Goal: Task Accomplishment & Management: Complete application form

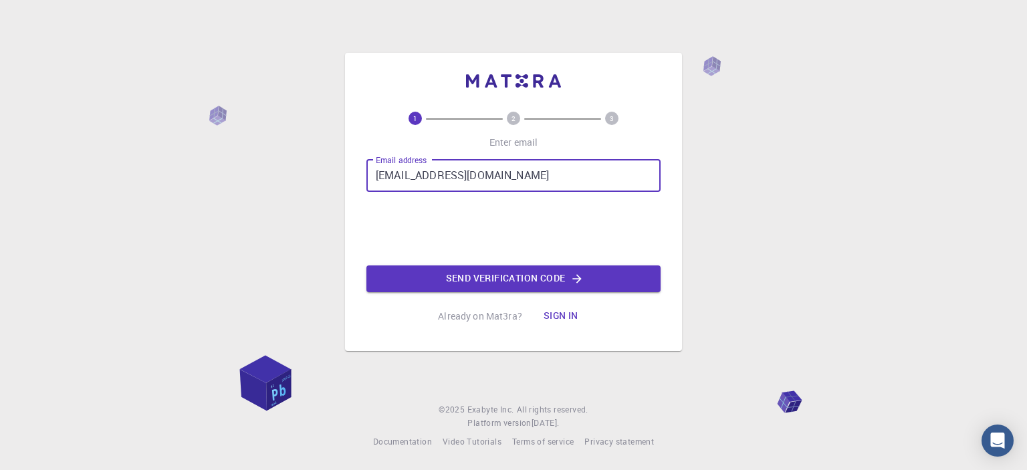
type input "jameer.gitam9@gmail.com"
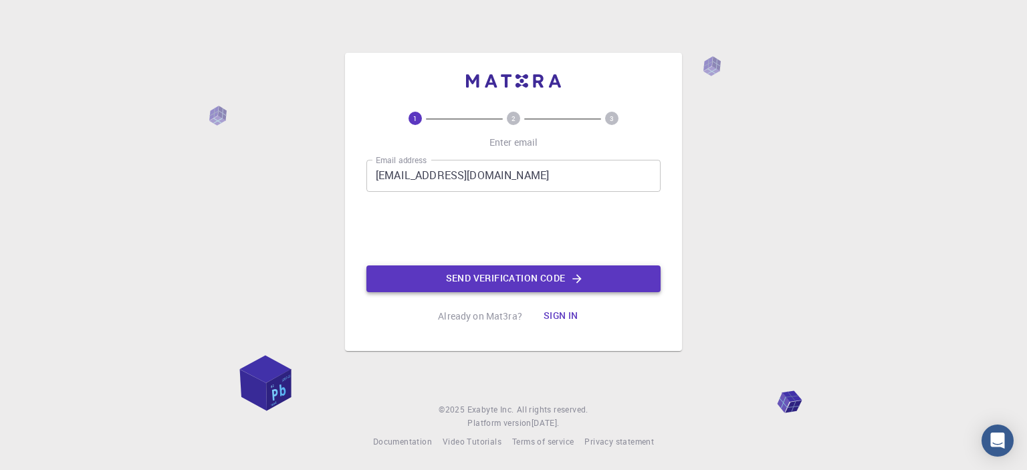
click at [570, 280] on button "Send verification code" at bounding box center [513, 278] width 294 height 27
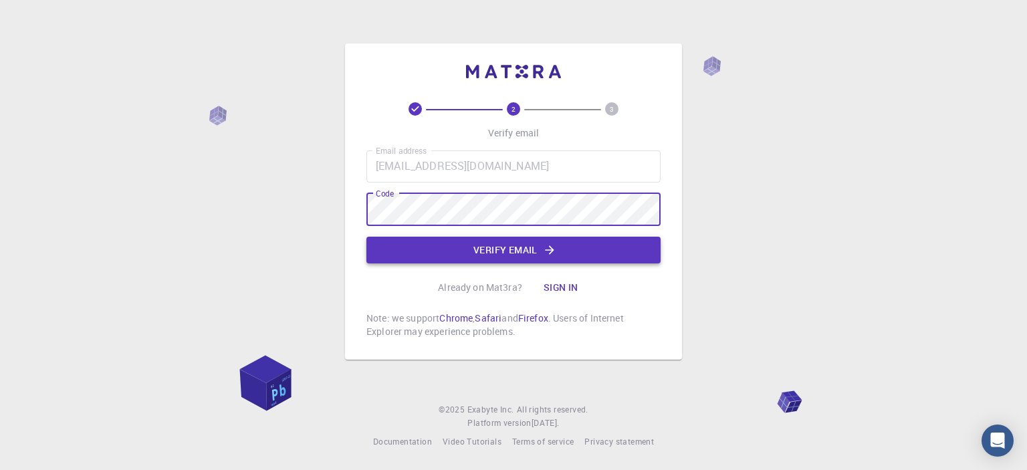
click at [499, 251] on button "Verify email" at bounding box center [513, 250] width 294 height 27
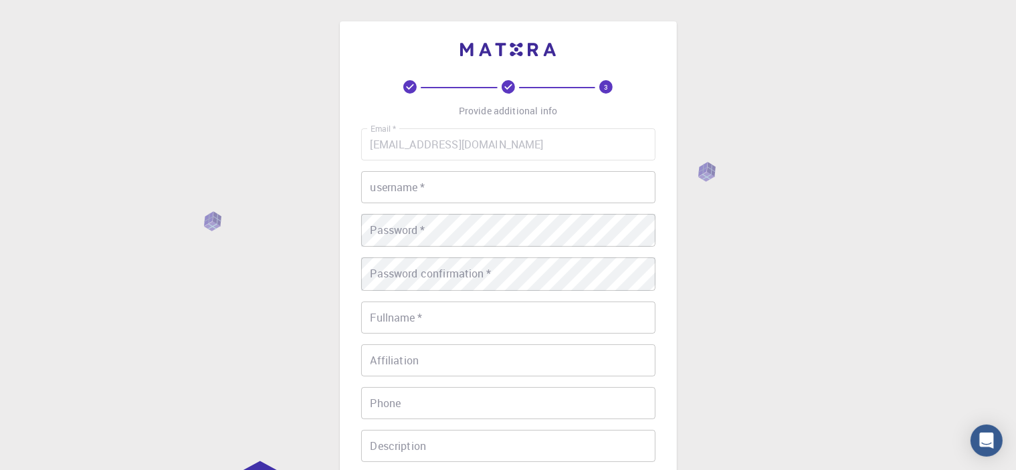
click at [449, 191] on input "username   *" at bounding box center [508, 187] width 294 height 32
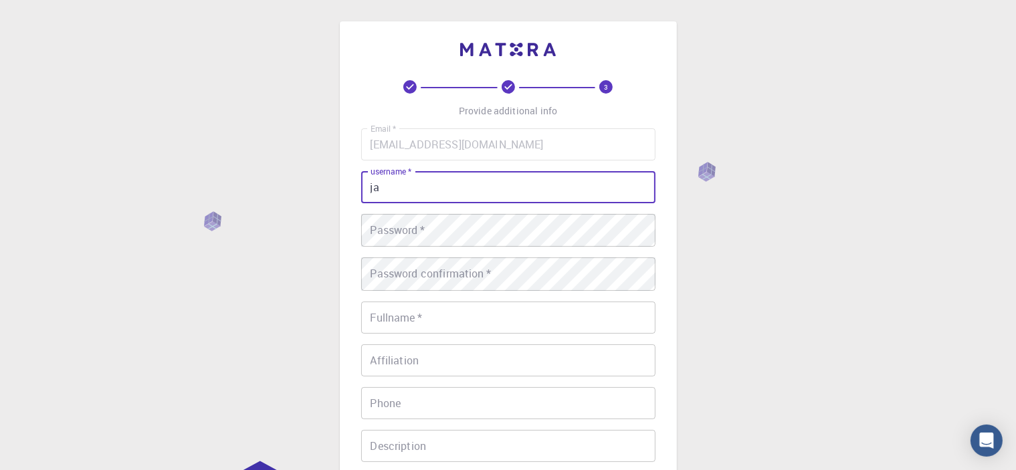
type input "j"
type input "Jameer Basha Sk"
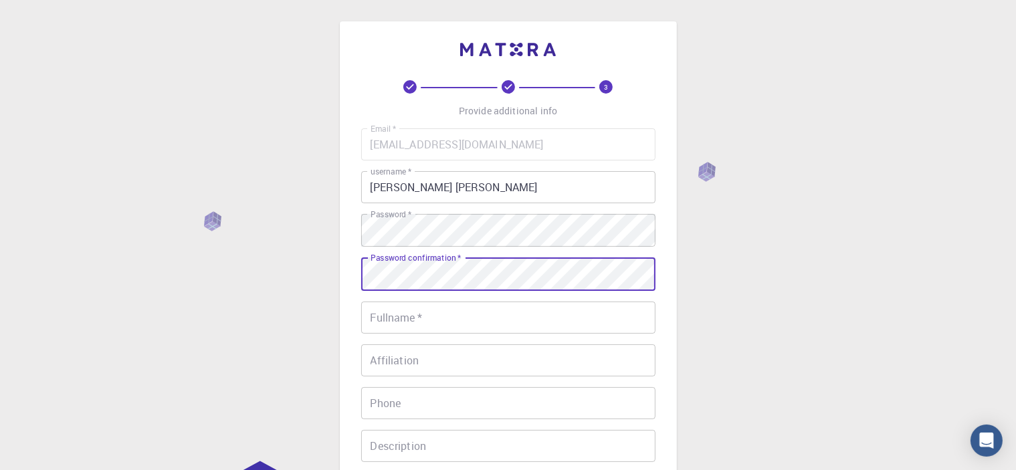
click at [417, 331] on input "Fullname   *" at bounding box center [508, 318] width 294 height 32
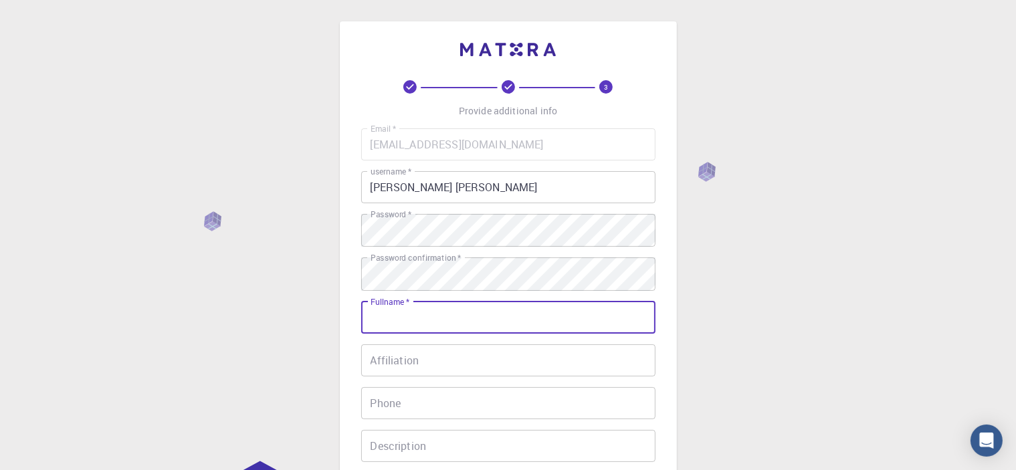
click at [405, 184] on input "Jameer Basha Sk" at bounding box center [508, 187] width 294 height 32
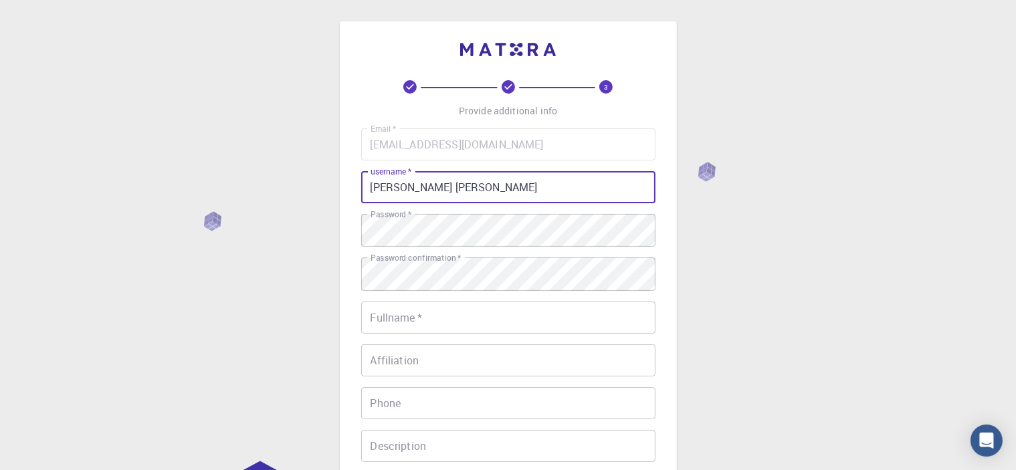
click at [405, 184] on input "Jameer Basha Sk" at bounding box center [508, 187] width 294 height 32
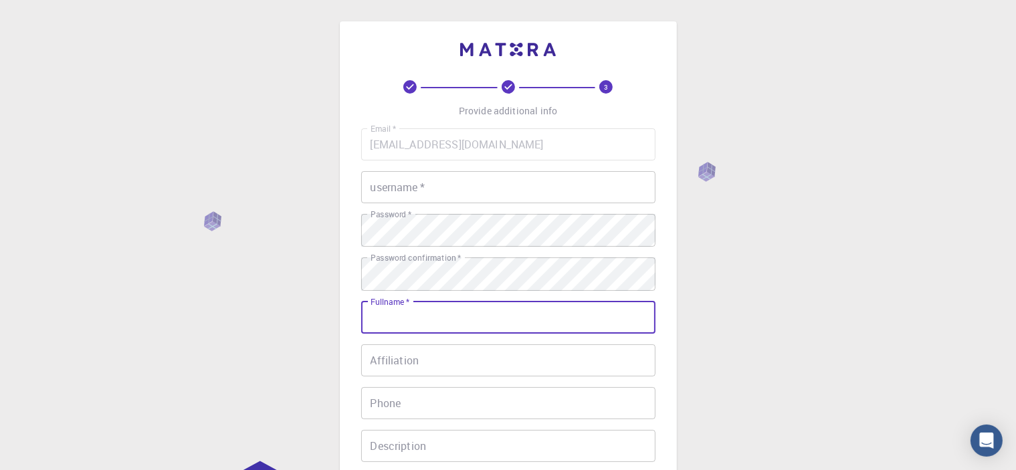
click at [431, 326] on input "Fullname   *" at bounding box center [508, 318] width 294 height 32
paste input "Jameer Basha Sk"
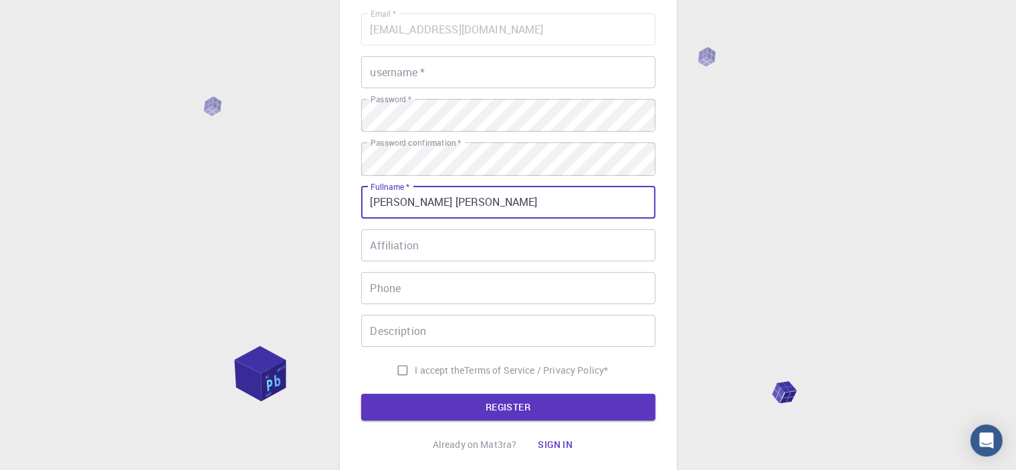
scroll to position [223, 0]
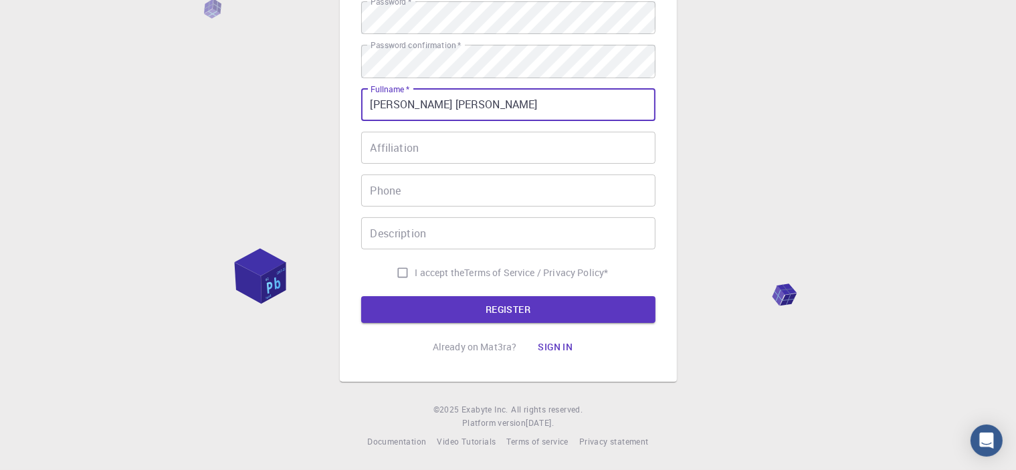
type input "Jameer Basha Sk"
click at [390, 270] on input "I accept the Terms of Service / Privacy Policy *" at bounding box center [402, 272] width 25 height 25
checkbox input "true"
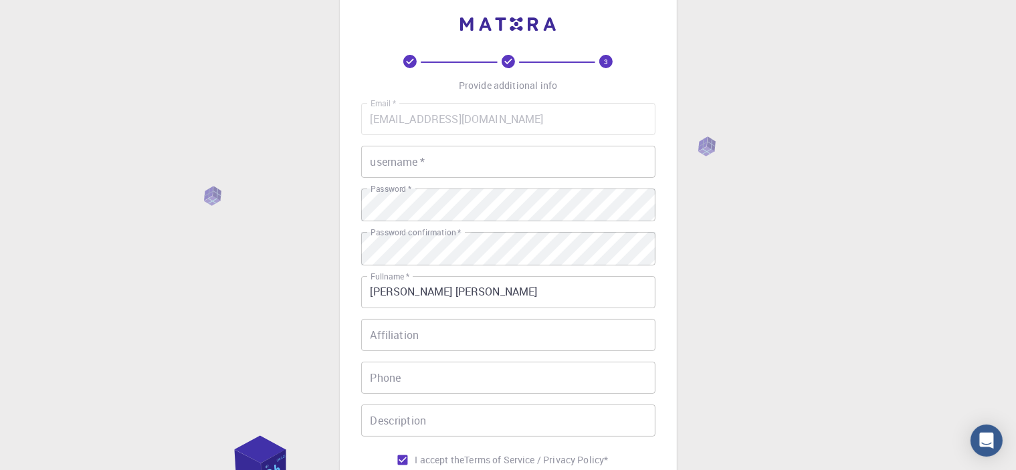
scroll to position [0, 0]
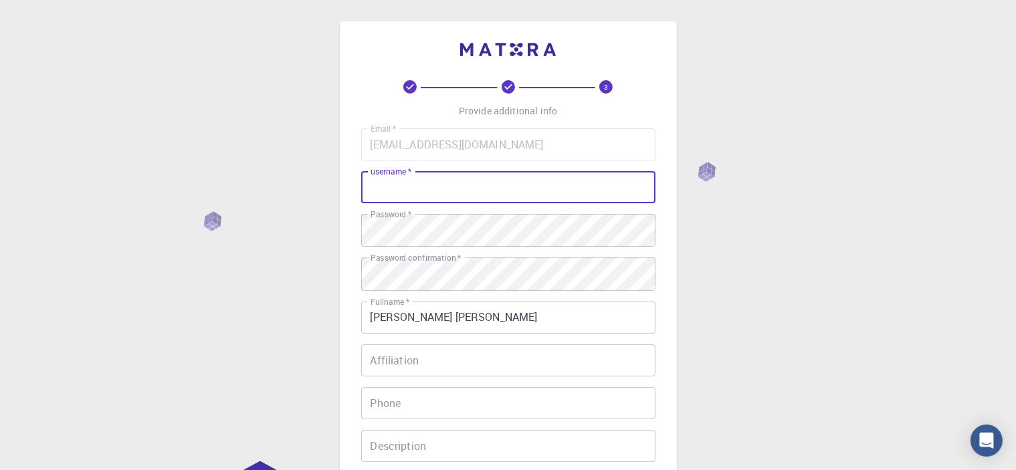
click at [421, 189] on input "username   *" at bounding box center [508, 187] width 294 height 32
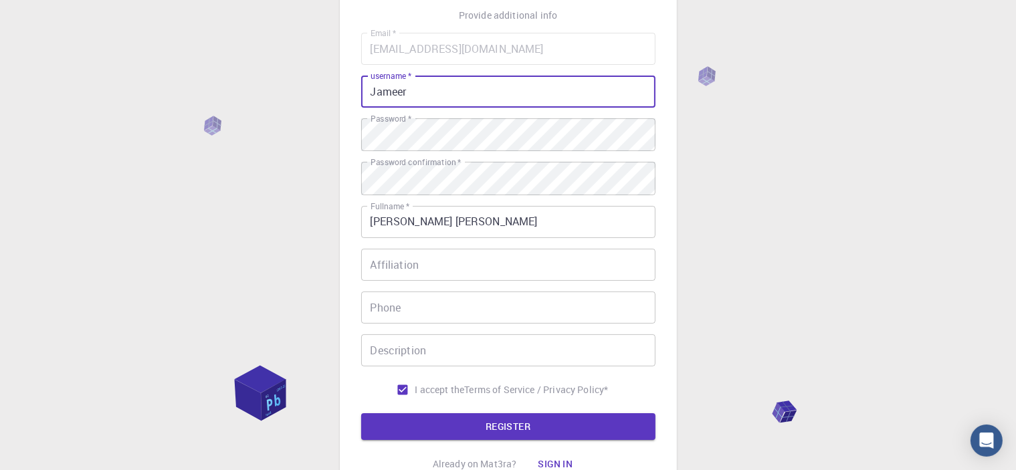
scroll to position [223, 0]
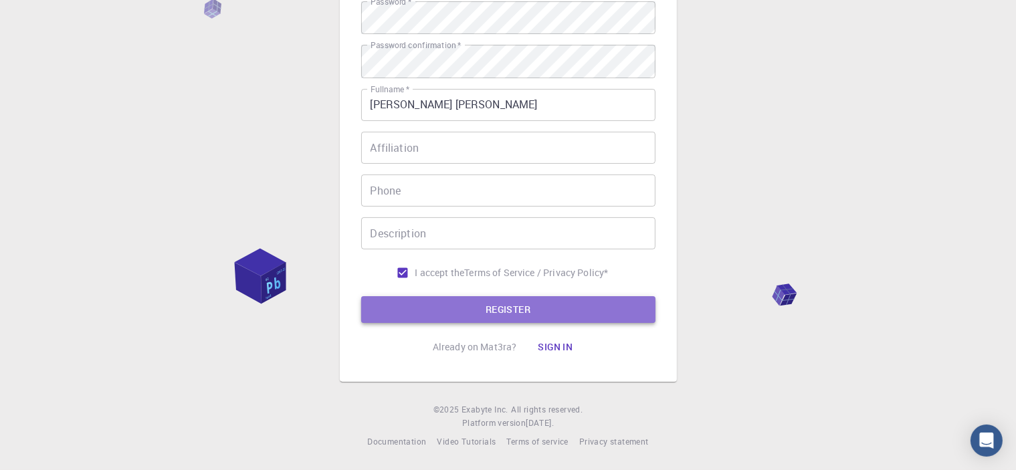
click at [534, 304] on button "REGISTER" at bounding box center [508, 309] width 294 height 27
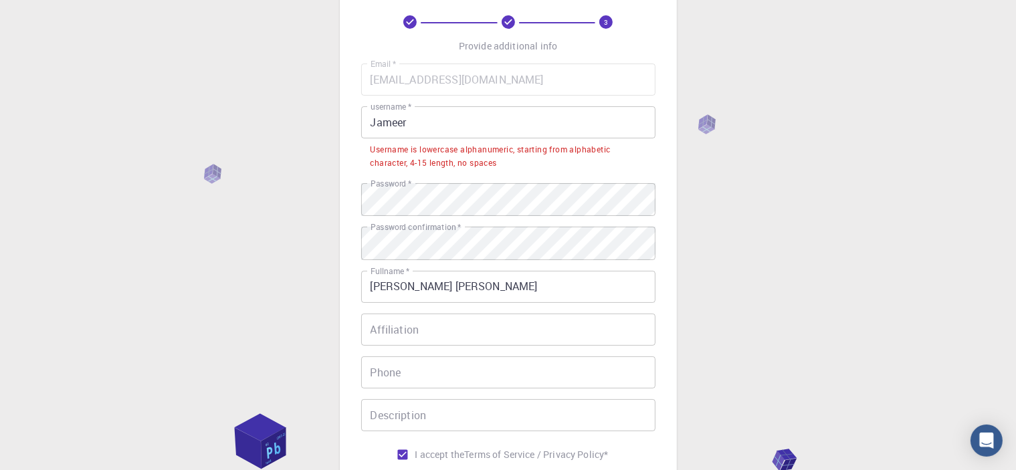
scroll to position [16, 0]
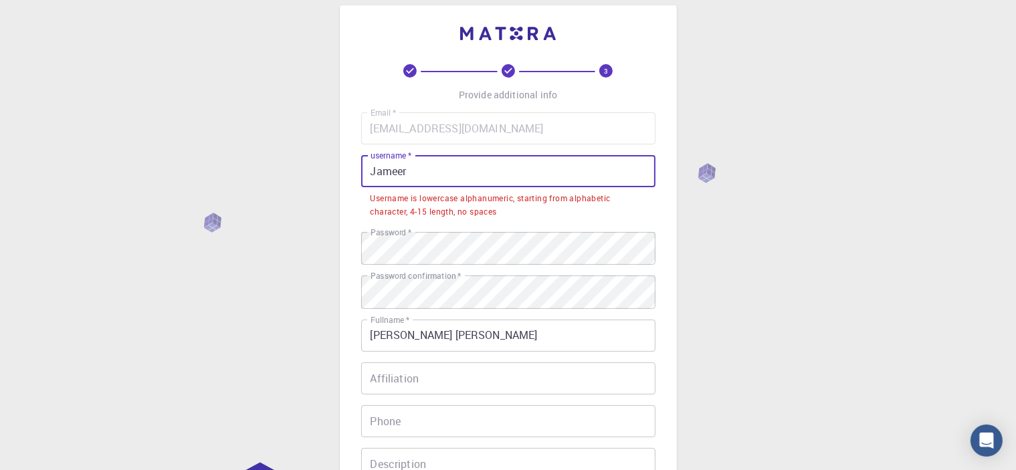
click at [424, 162] on input "Jameer" at bounding box center [508, 171] width 294 height 32
click at [375, 170] on input "Jameer" at bounding box center [508, 171] width 294 height 32
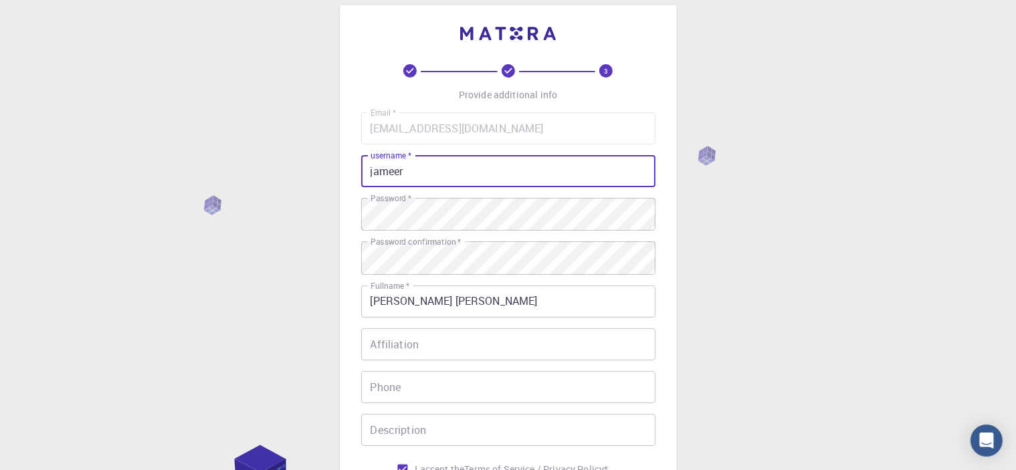
scroll to position [223, 0]
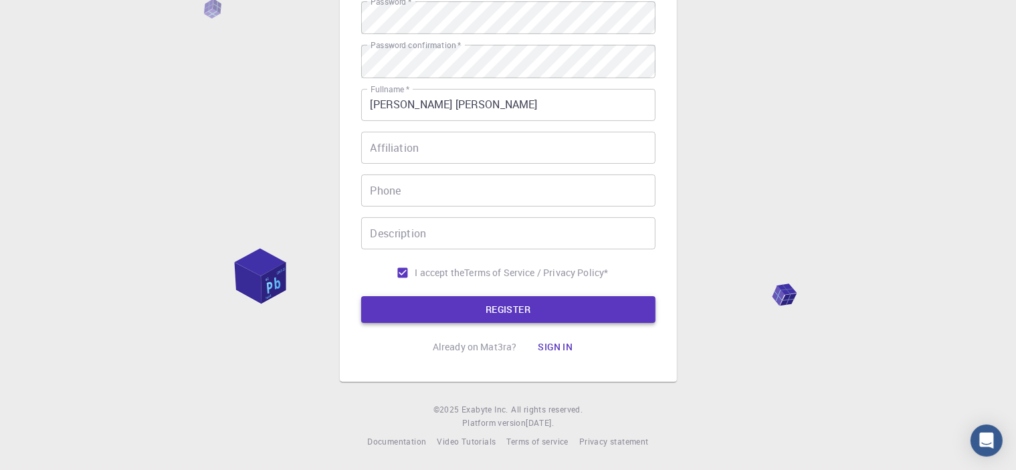
type input "jameer"
click at [523, 304] on button "REGISTER" at bounding box center [508, 309] width 294 height 27
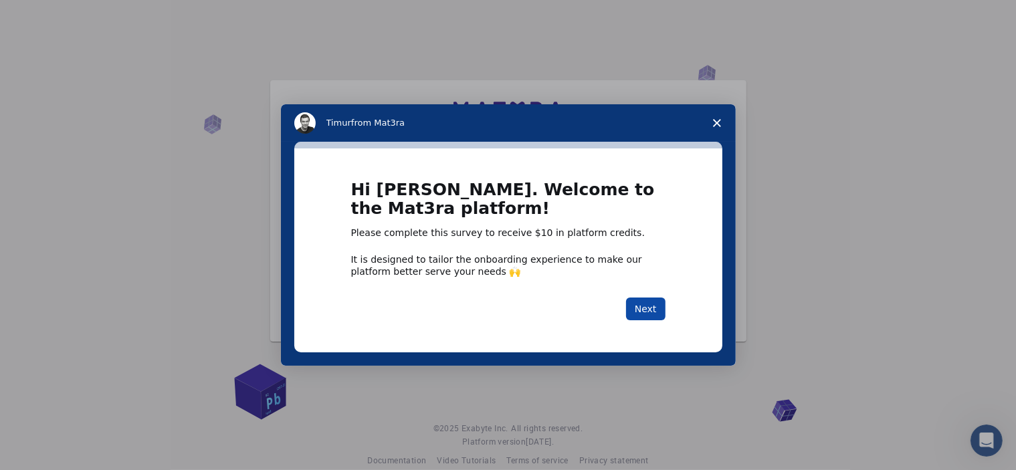
click at [644, 306] on button "Next" at bounding box center [645, 309] width 39 height 23
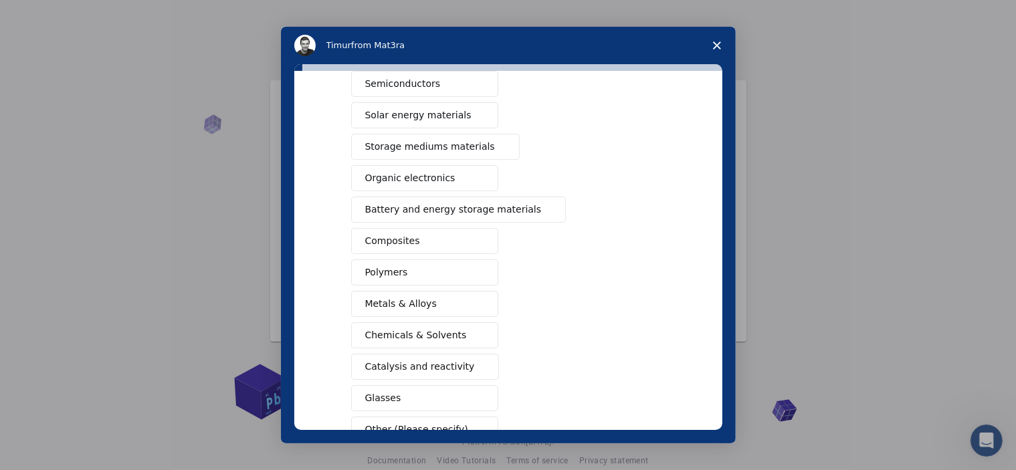
scroll to position [171, 0]
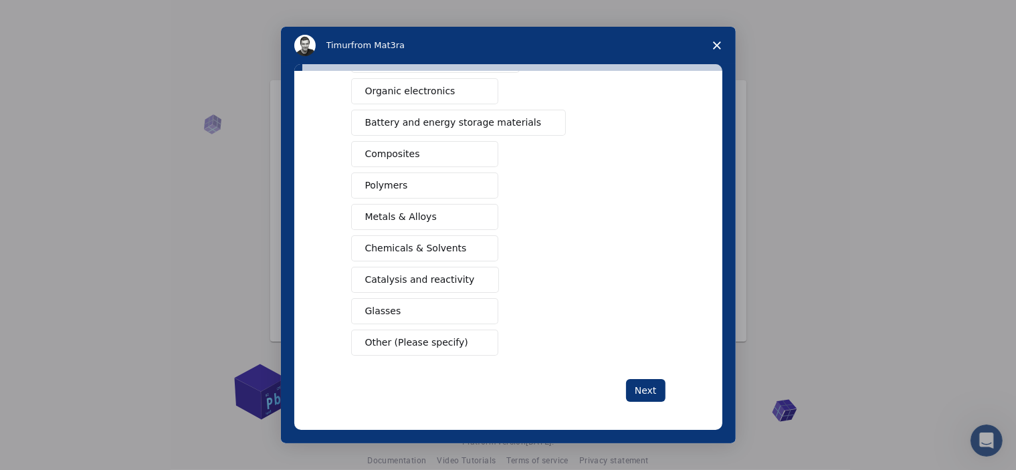
click at [719, 49] on icon "Close survey" at bounding box center [717, 45] width 8 height 8
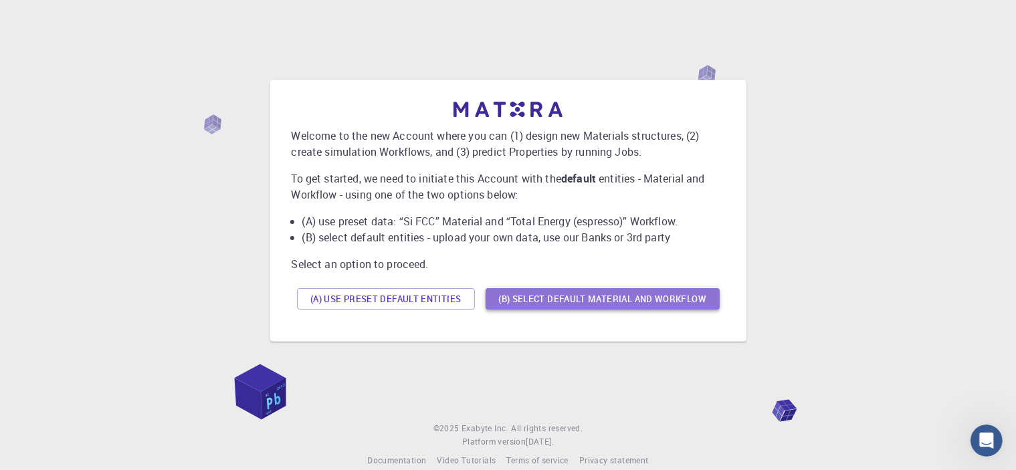
click at [655, 303] on button "(B) Select default material and workflow" at bounding box center [602, 298] width 234 height 21
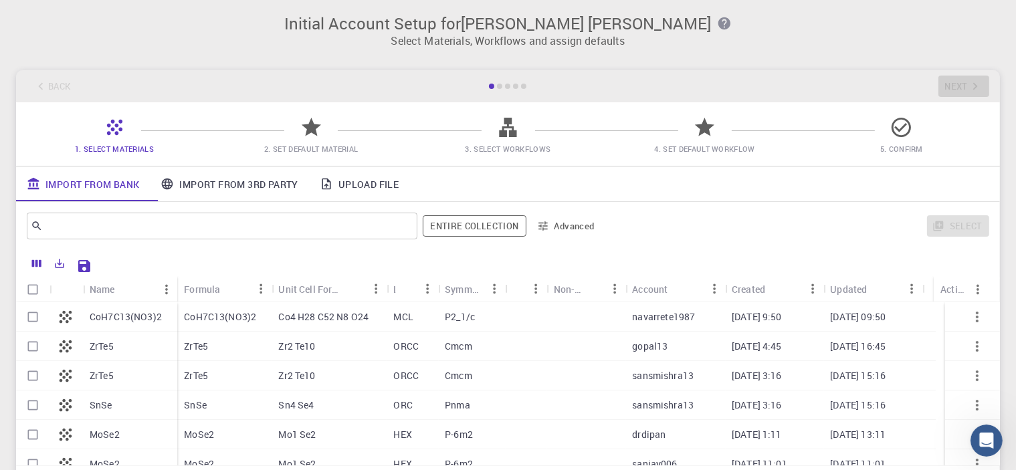
scroll to position [0, 0]
click at [501, 90] on div at bounding box center [499, 88] width 5 height 5
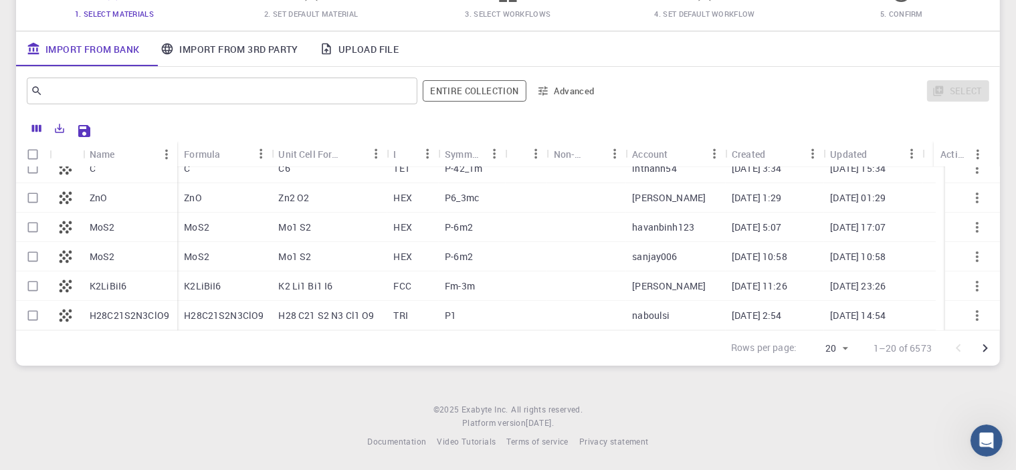
scroll to position [425, 0]
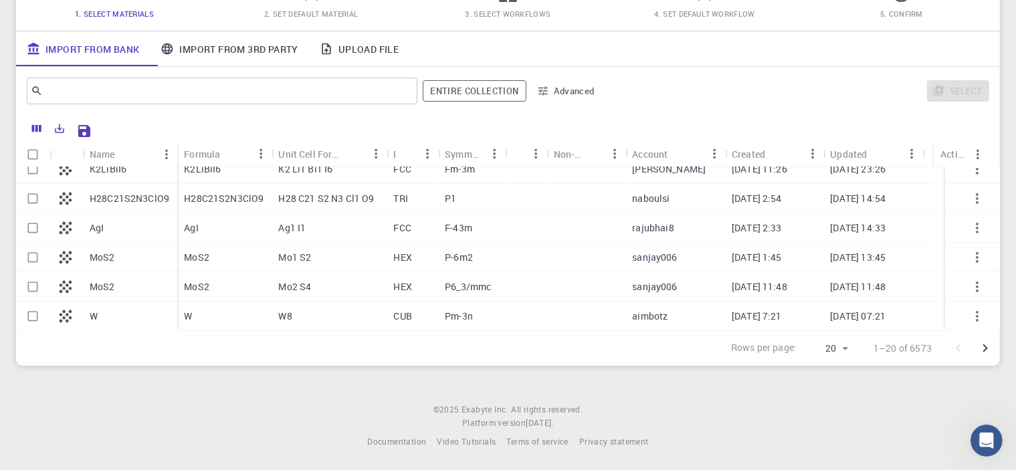
click at [33, 284] on input "Select row" at bounding box center [32, 286] width 25 height 25
checkbox input "true"
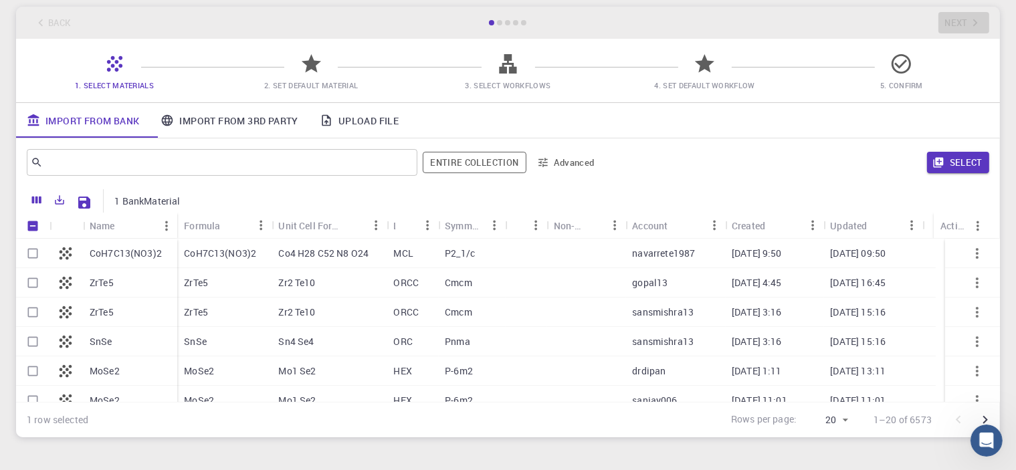
scroll to position [0, 0]
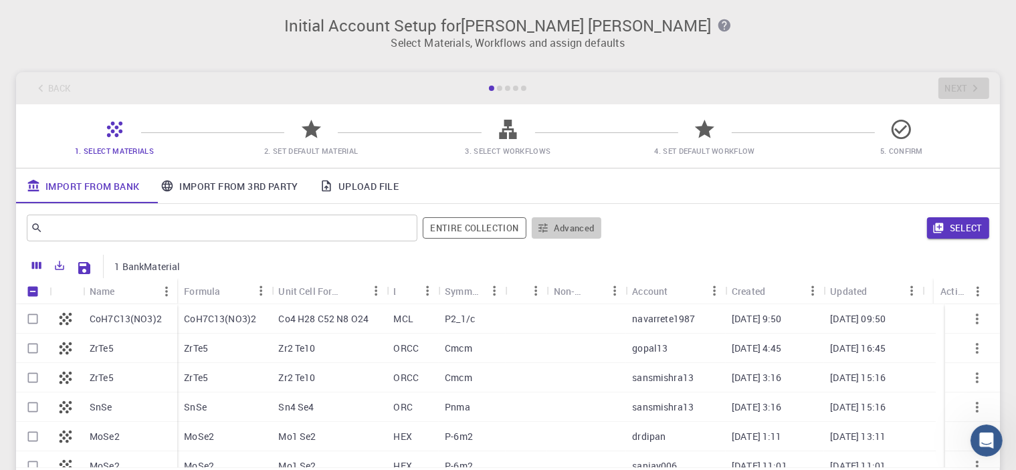
click at [546, 230] on icon "button" at bounding box center [543, 228] width 12 height 12
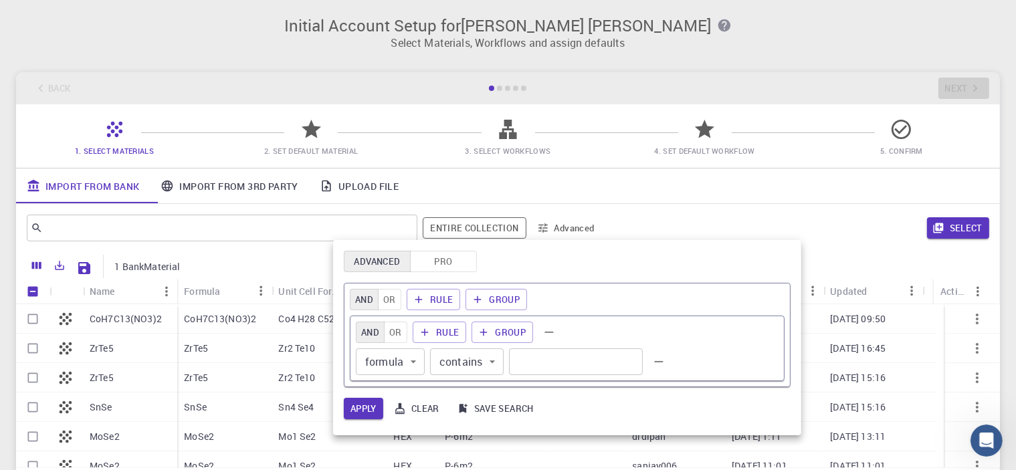
click at [793, 27] on div at bounding box center [508, 235] width 1016 height 470
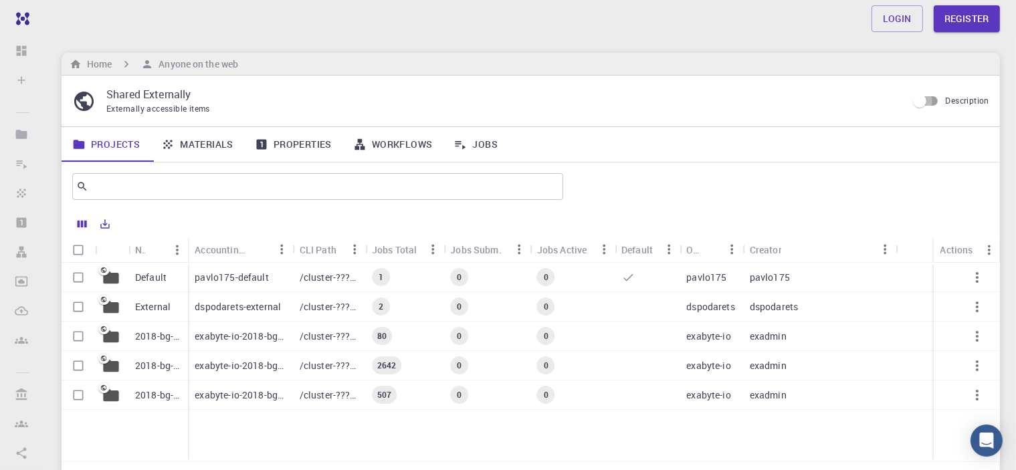
click at [928, 106] on input "Description" at bounding box center [919, 100] width 76 height 25
checkbox input "true"
